Goal: Communication & Community: Participate in discussion

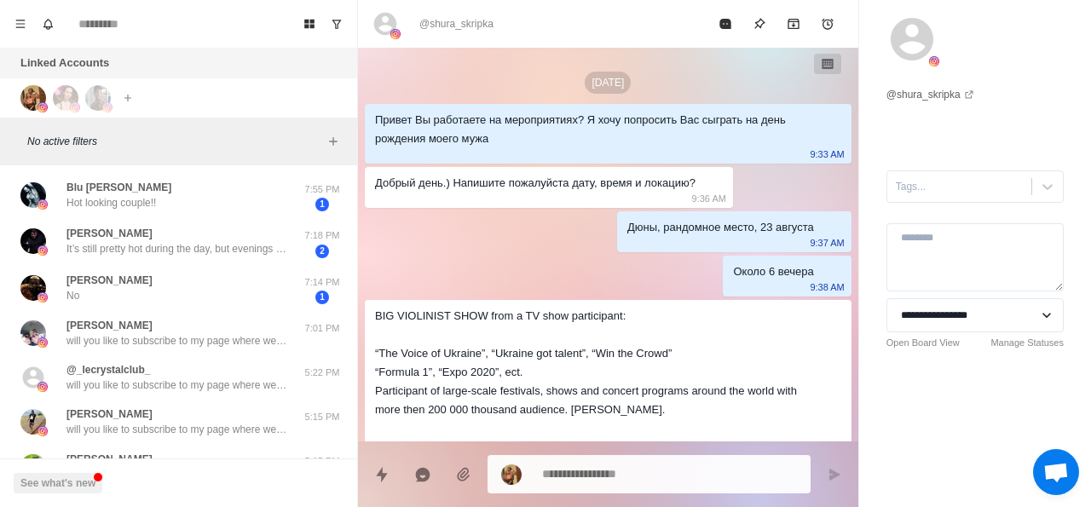
scroll to position [909, 0]
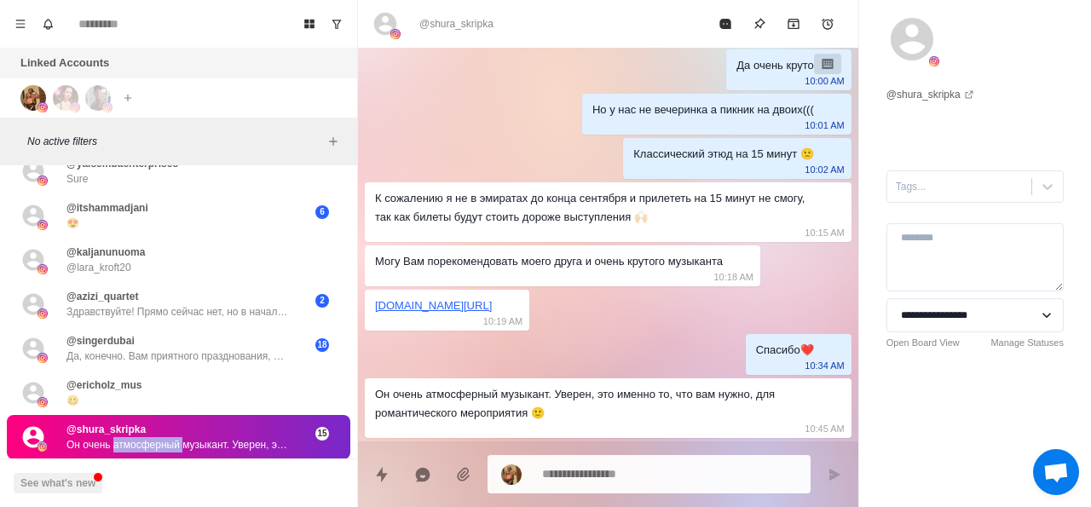
click at [88, 107] on div at bounding box center [98, 98] width 26 height 26
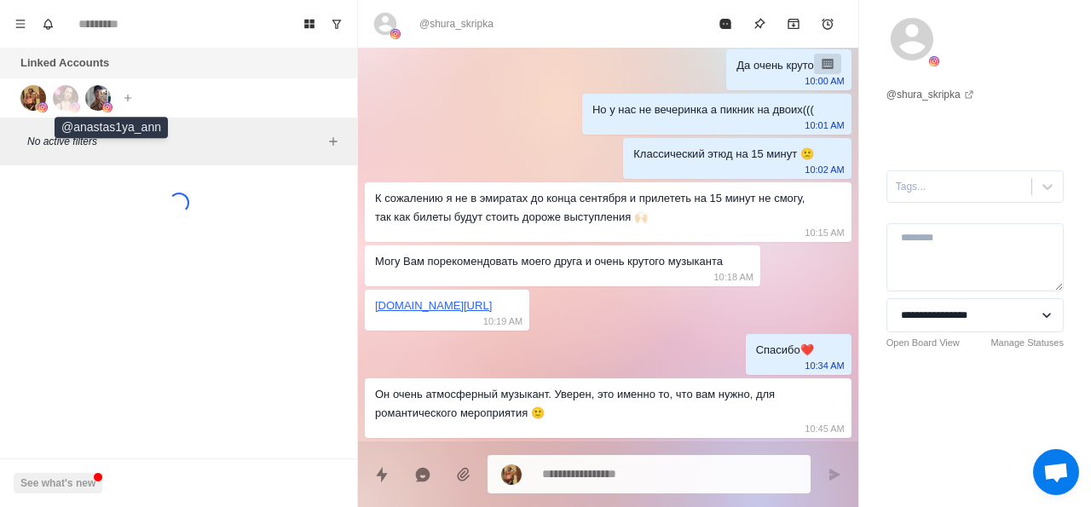
scroll to position [0, 0]
click at [69, 106] on img at bounding box center [66, 98] width 26 height 26
click at [82, 94] on div at bounding box center [76, 98] width 46 height 26
click at [110, 96] on img at bounding box center [98, 98] width 26 height 26
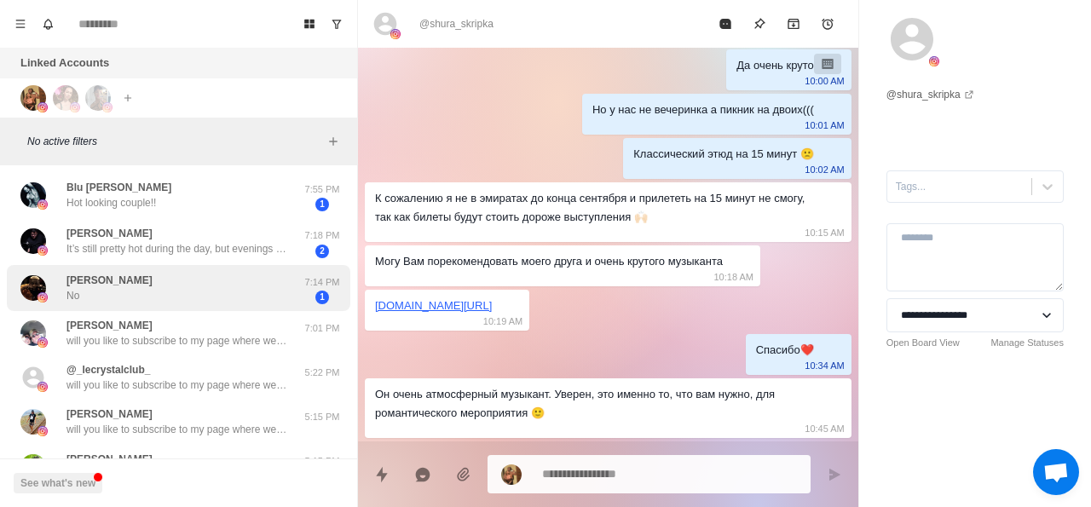
scroll to position [535, 0]
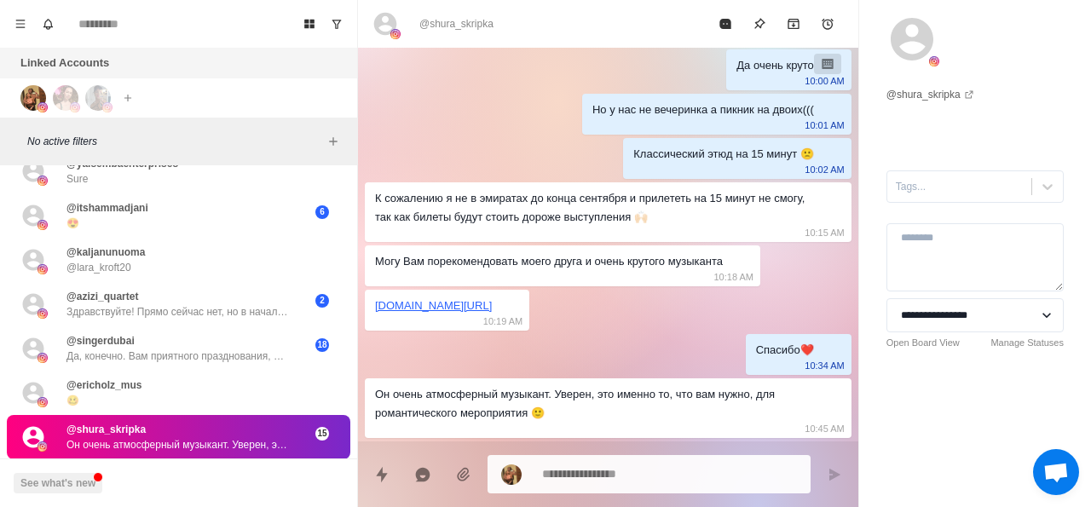
click at [181, 437] on p "Он очень атмосферный музыкант. Уверен, это именно то, что вам нужно, для романт…" at bounding box center [177, 444] width 222 height 15
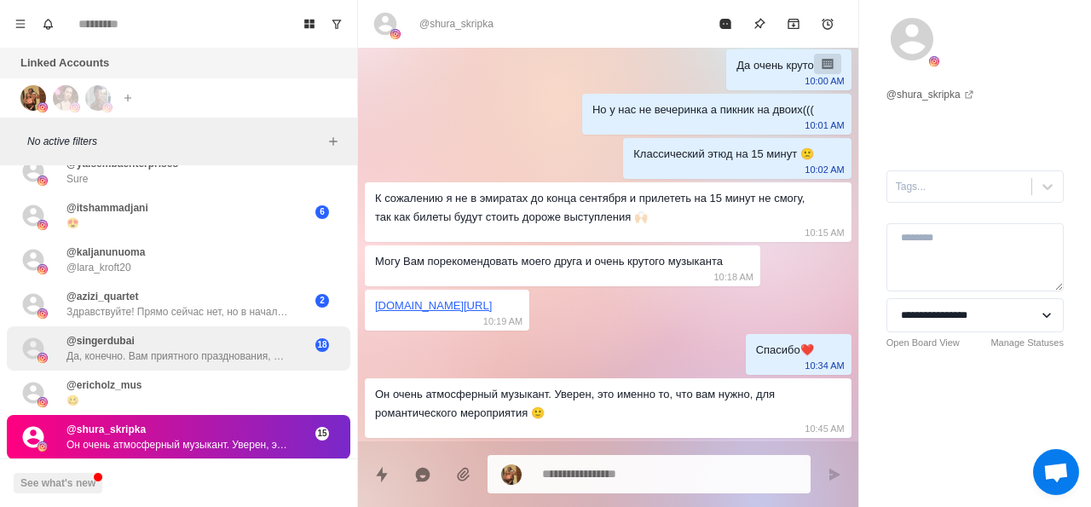
click at [234, 349] on p "Да, конечно. Вам приятного празднования, или же чего-то другого :)" at bounding box center [177, 356] width 222 height 15
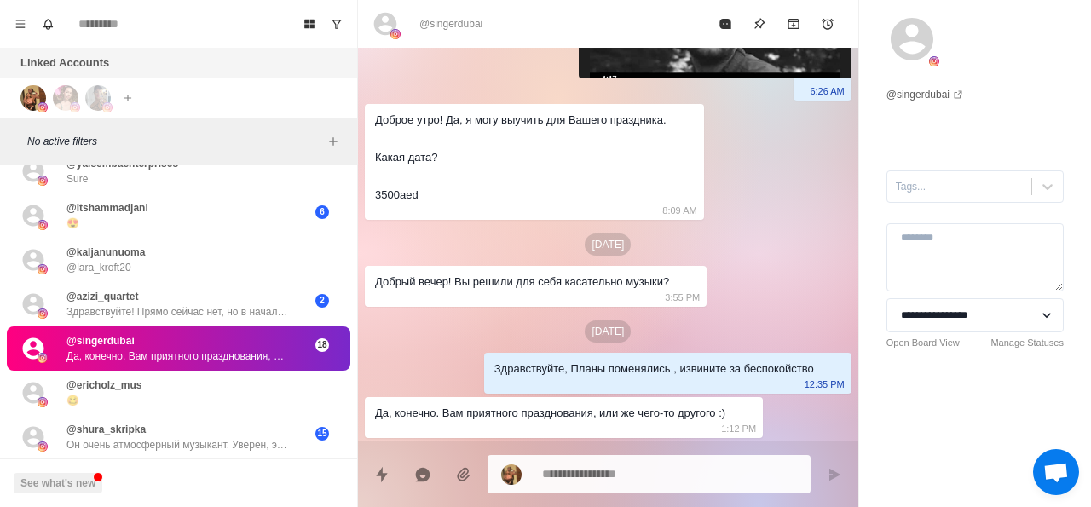
click at [125, 333] on p "@singerdubai" at bounding box center [100, 340] width 68 height 15
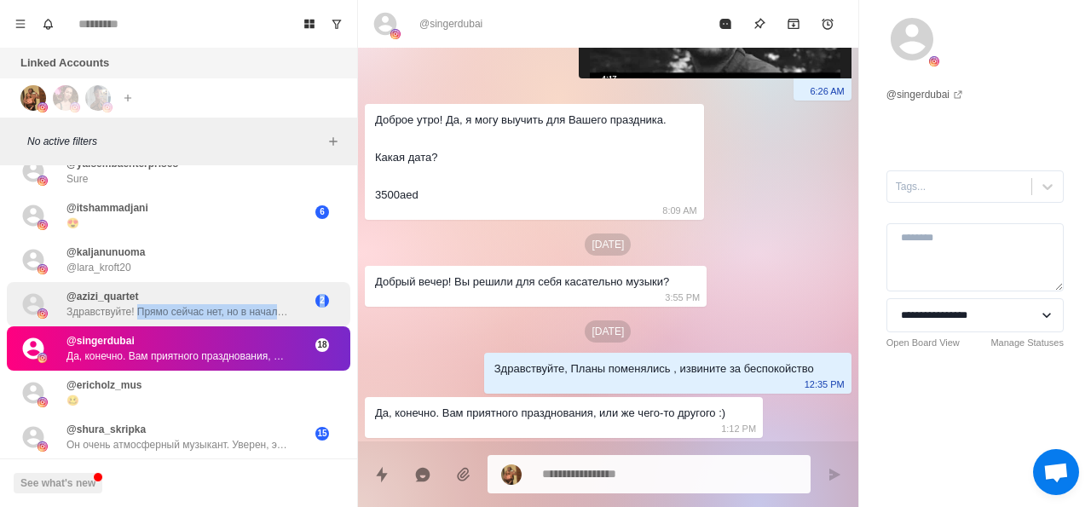
drag, startPoint x: 125, startPoint y: 329, endPoint x: 168, endPoint y: 297, distance: 53.0
click at [168, 297] on div "Blu [PERSON_NAME] Hot looking couple!! 7:55 PM 1 [PERSON_NAME] It’s still prett…" at bounding box center [178, 79] width 357 height 857
click at [168, 304] on p "Здравствуйте! Прямо сейчас нет, но в начале сентября прилечу, сейчас я на отдых…" at bounding box center [177, 311] width 222 height 15
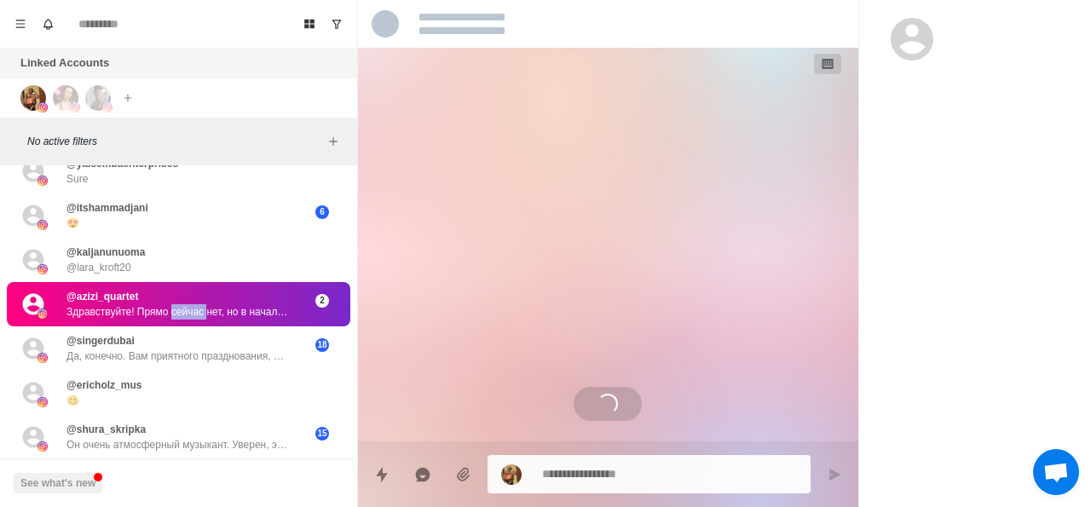
click at [168, 304] on p "Здравствуйте! Прямо сейчас нет, но в начале сентября прилечу, сейчас я на отдых…" at bounding box center [177, 311] width 222 height 15
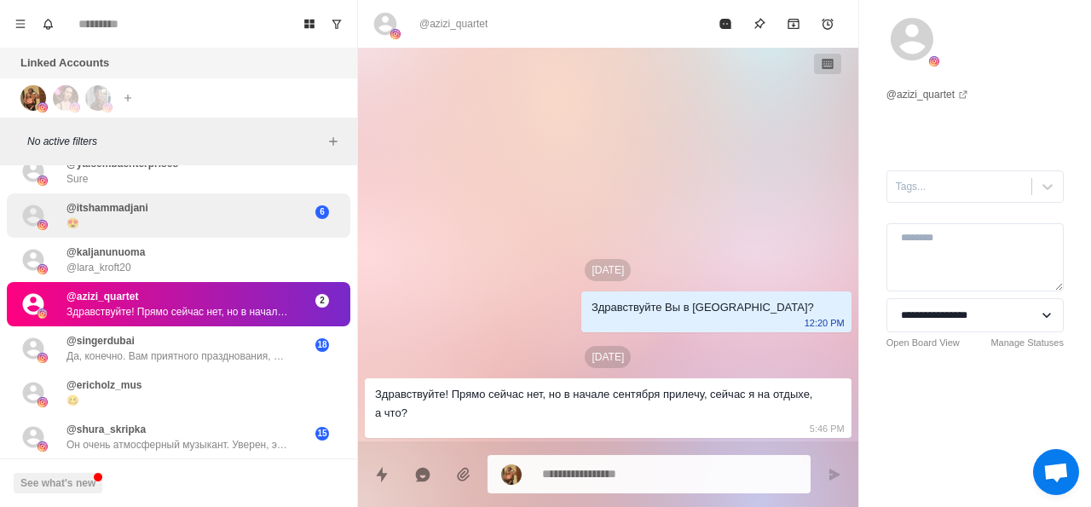
click at [218, 207] on div "@itshammadjani 😍" at bounding box center [160, 215] width 280 height 31
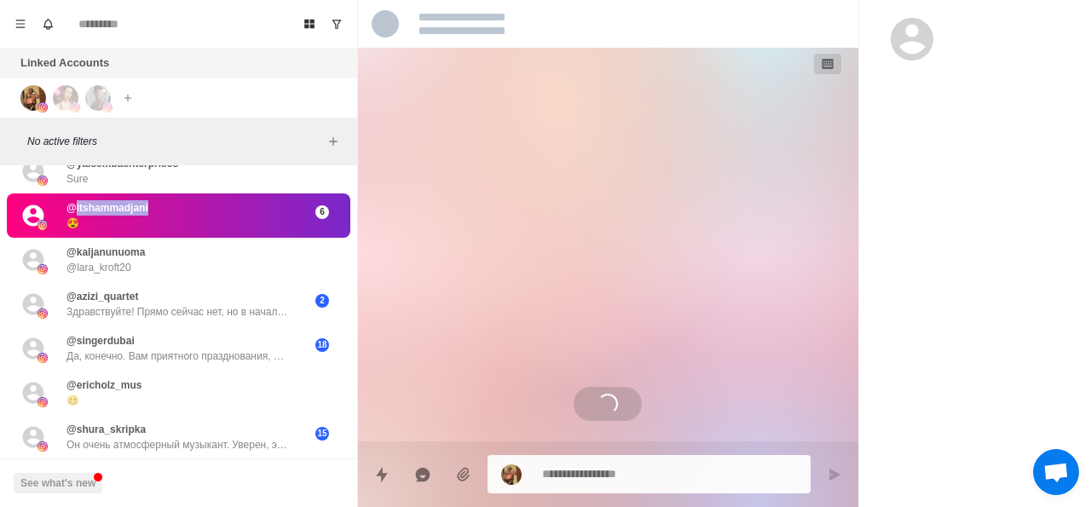
click at [218, 207] on div "@itshammadjani 😍" at bounding box center [160, 215] width 280 height 31
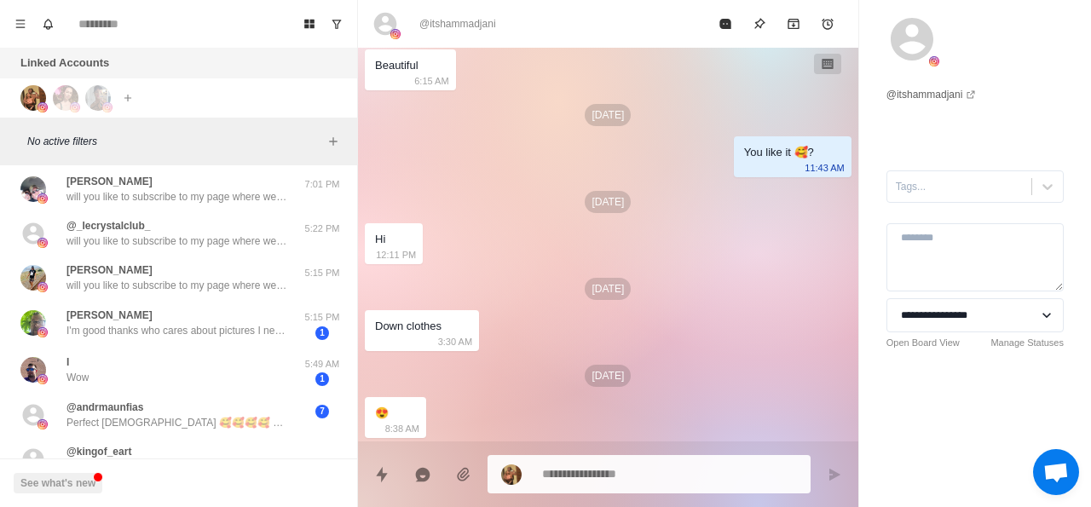
scroll to position [120, 0]
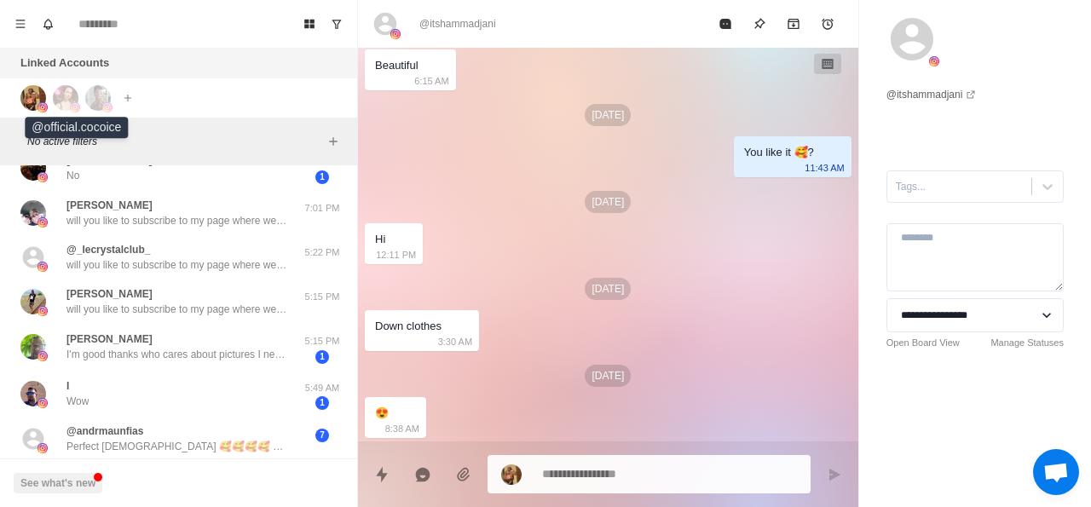
click at [83, 94] on div at bounding box center [76, 98] width 46 height 26
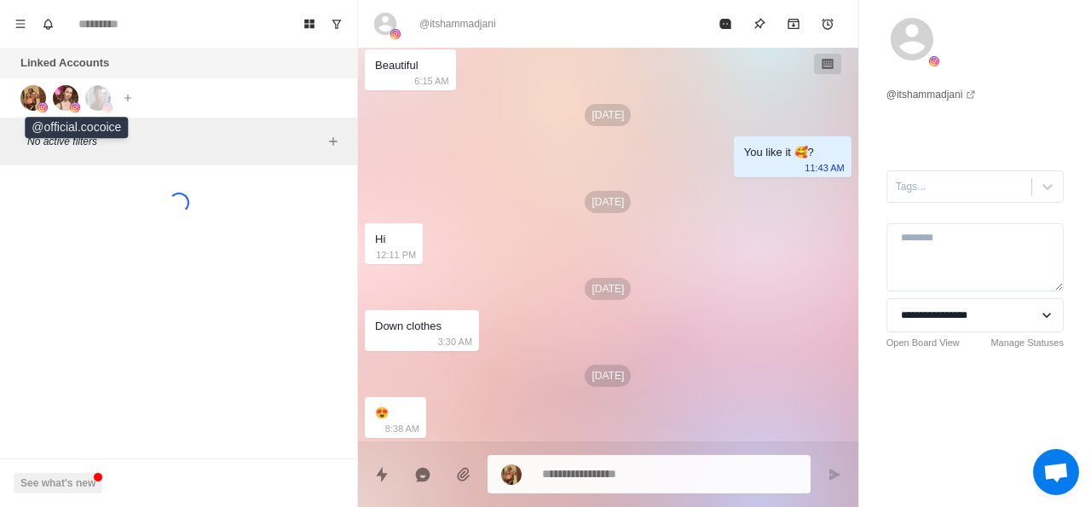
scroll to position [0, 0]
click at [21, 97] on img at bounding box center [33, 98] width 26 height 26
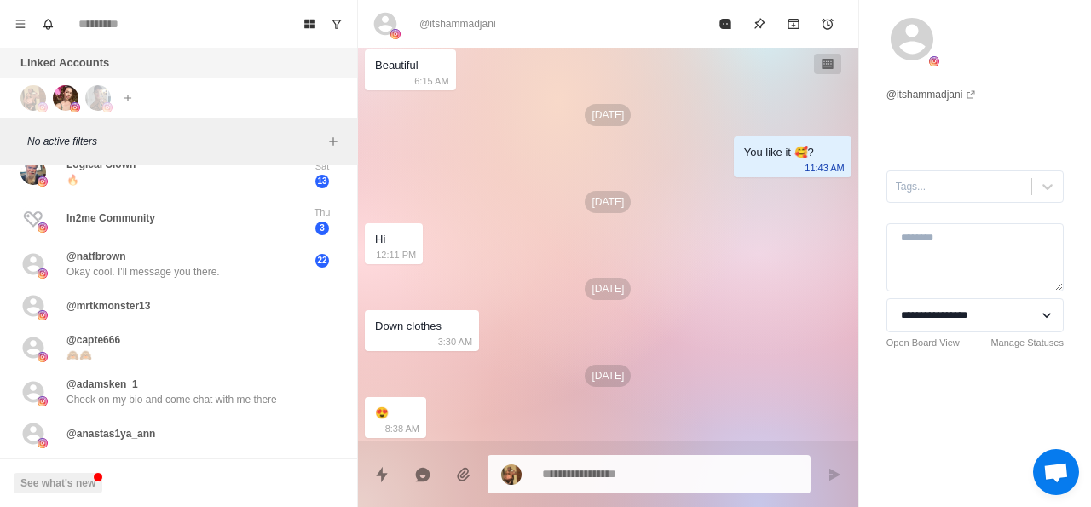
scroll to position [686, 0]
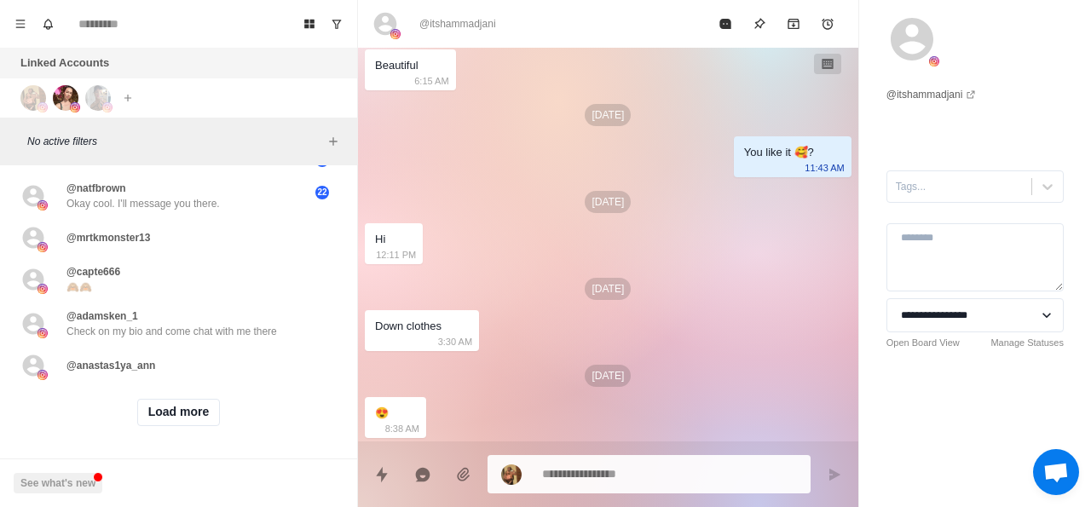
type textarea "*"
